Goal: Answer question/provide support: Share knowledge or assist other users

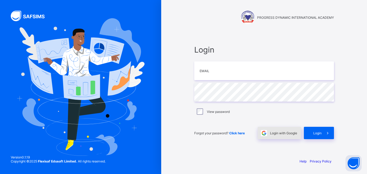
click at [284, 136] on div "Login with Google" at bounding box center [278, 133] width 43 height 12
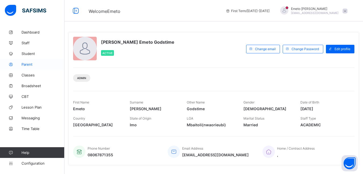
click at [31, 64] on span "Parent" at bounding box center [42, 64] width 43 height 4
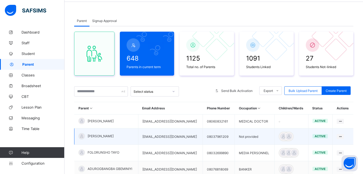
scroll to position [27, 0]
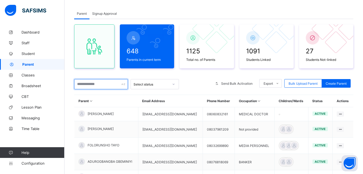
click at [82, 85] on input "text" at bounding box center [101, 84] width 54 height 10
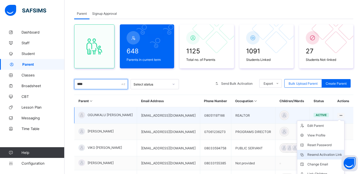
type input "****"
click at [328, 156] on div "Resend Activation Link" at bounding box center [324, 154] width 35 height 5
click at [324, 154] on div "Resend Activation Link" at bounding box center [324, 154] width 35 height 5
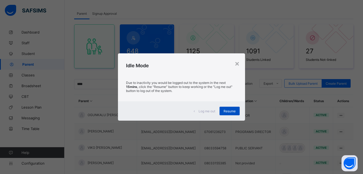
click at [230, 112] on span "Resume" at bounding box center [229, 111] width 12 height 4
click at [232, 112] on span "Resume" at bounding box center [229, 111] width 12 height 4
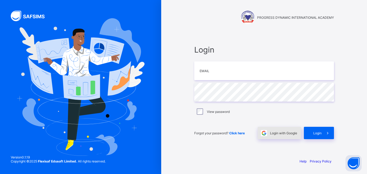
click at [279, 134] on span "Login with Google" at bounding box center [283, 133] width 27 height 4
click at [281, 136] on div "Login with Google" at bounding box center [278, 133] width 43 height 12
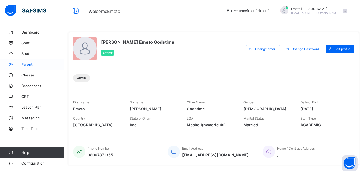
click at [23, 65] on span "Parent" at bounding box center [42, 64] width 43 height 4
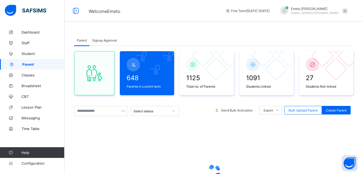
click at [100, 40] on span "Signup Approval" at bounding box center [104, 40] width 25 height 4
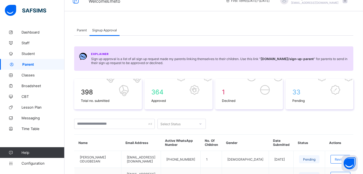
scroll to position [3, 0]
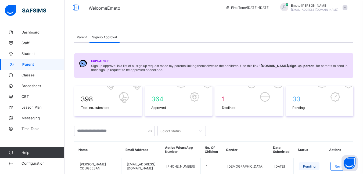
click at [78, 38] on span "Parent" at bounding box center [82, 37] width 10 height 4
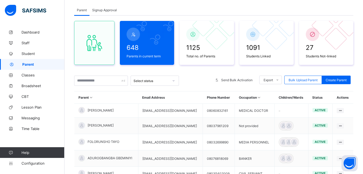
scroll to position [20, 0]
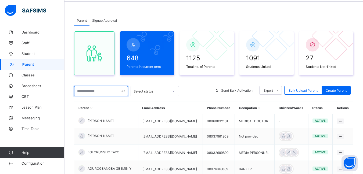
click at [87, 90] on input "text" at bounding box center [101, 91] width 54 height 10
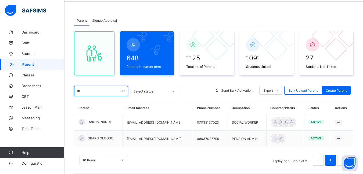
type input "*"
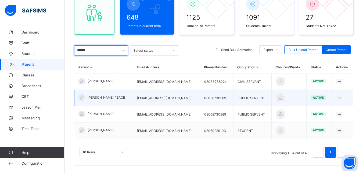
scroll to position [63, 0]
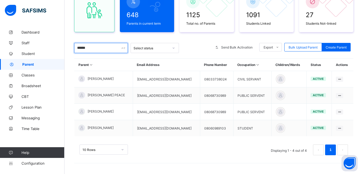
type input "******"
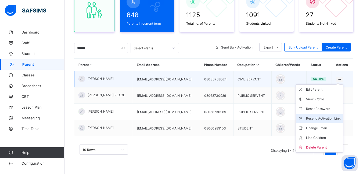
click at [327, 119] on div "Resend Activation Link" at bounding box center [323, 118] width 35 height 5
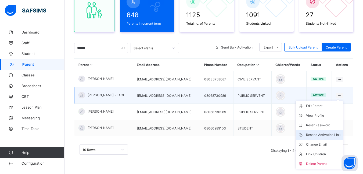
click at [321, 133] on div "Resend Activation Link" at bounding box center [323, 134] width 35 height 5
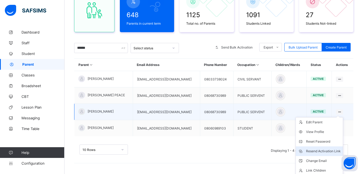
click at [314, 152] on div "Resend Activation Link" at bounding box center [323, 151] width 35 height 5
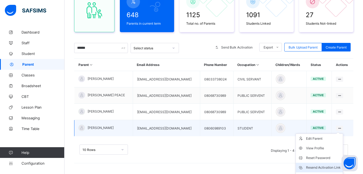
click at [325, 166] on div "Resend Activation Link" at bounding box center [323, 167] width 35 height 5
